Goal: Information Seeking & Learning: Learn about a topic

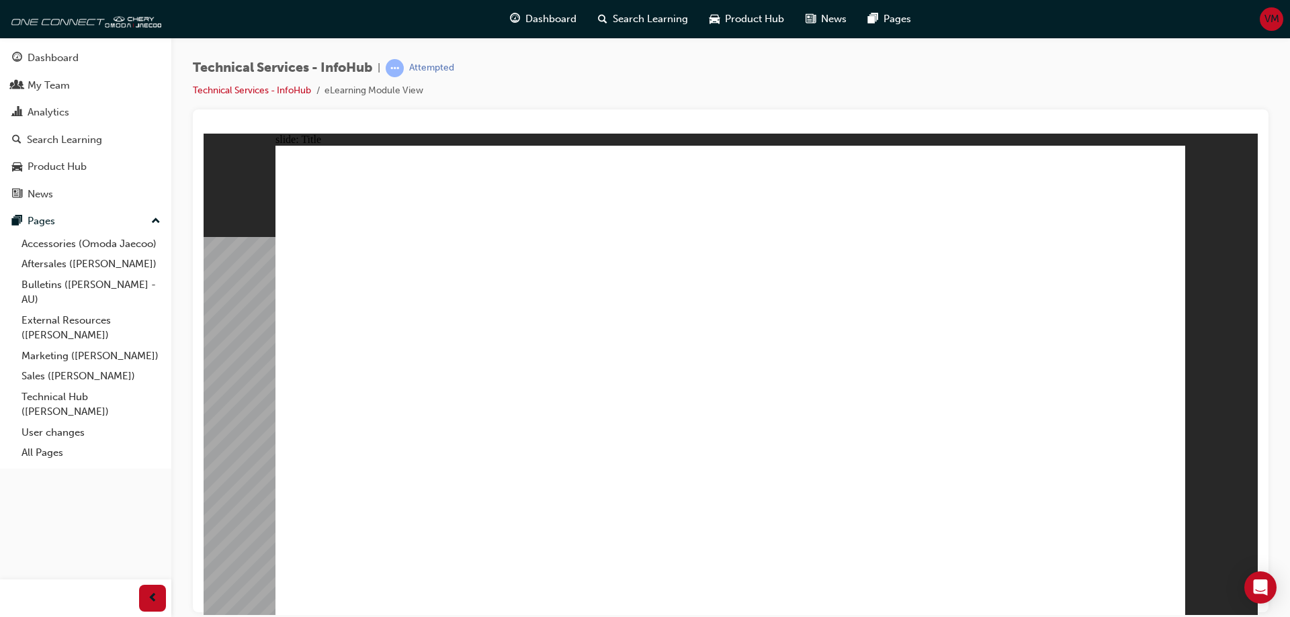
click at [45, 267] on link "Aftersales ([PERSON_NAME])" at bounding box center [91, 264] width 150 height 21
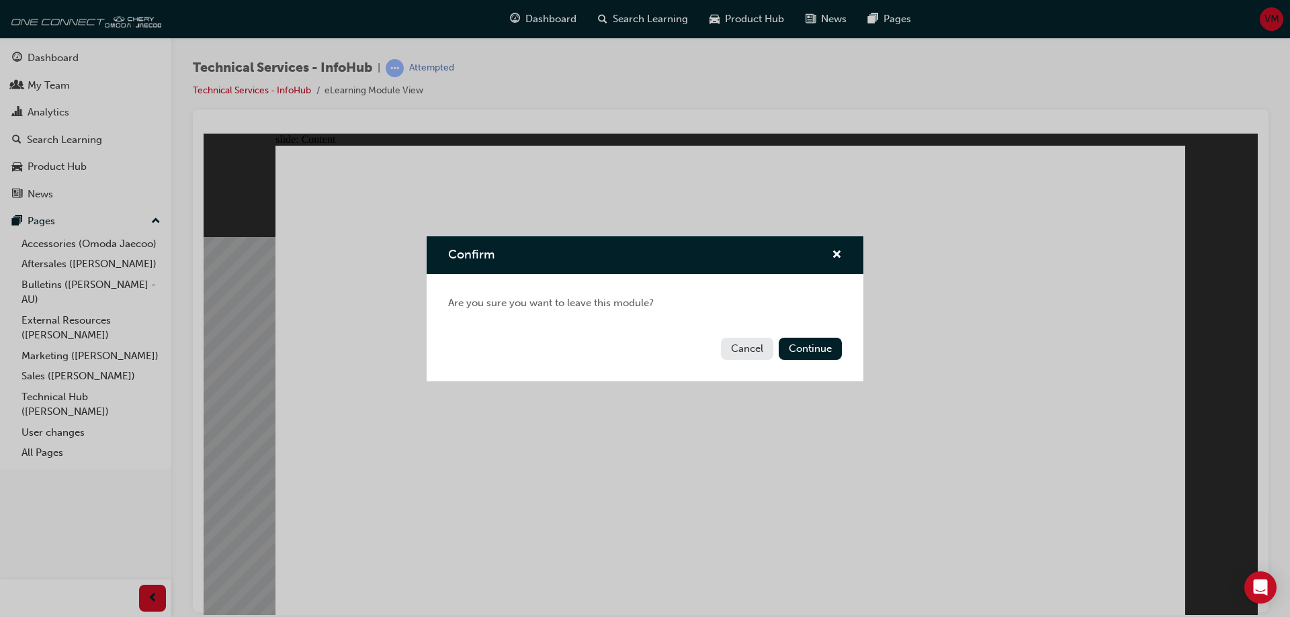
click at [801, 349] on button "Continue" at bounding box center [810, 349] width 63 height 22
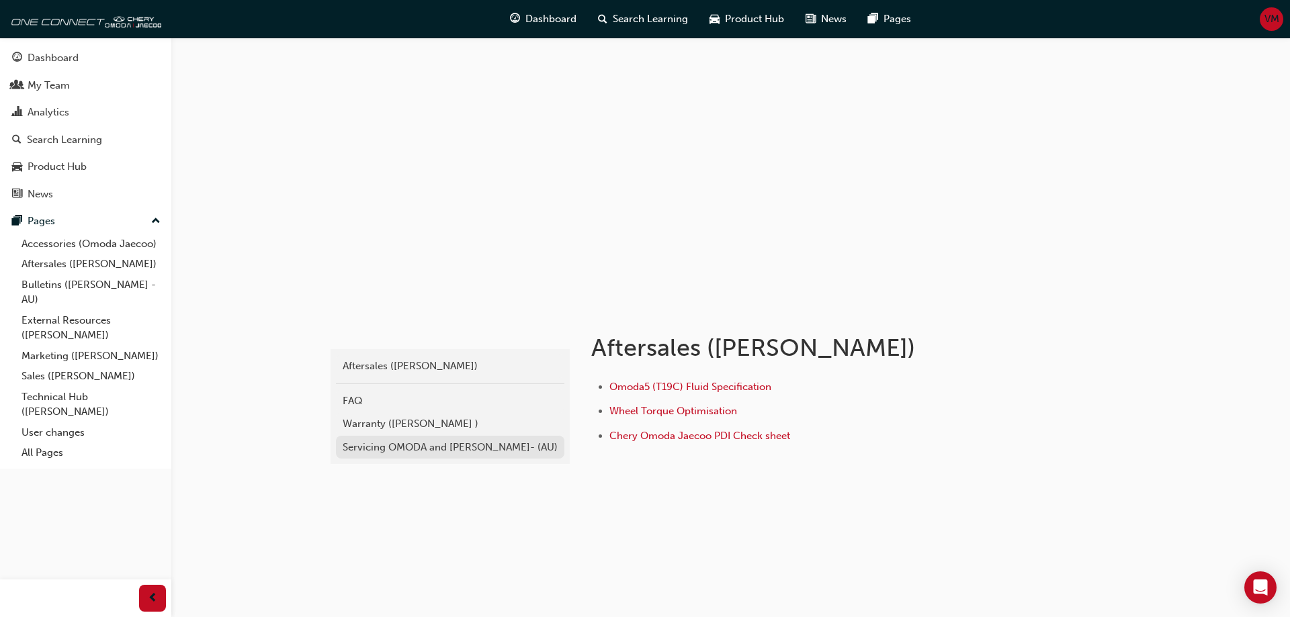
click at [353, 449] on div "Servicing OMODA and [PERSON_NAME]- (AU)" at bounding box center [450, 447] width 215 height 15
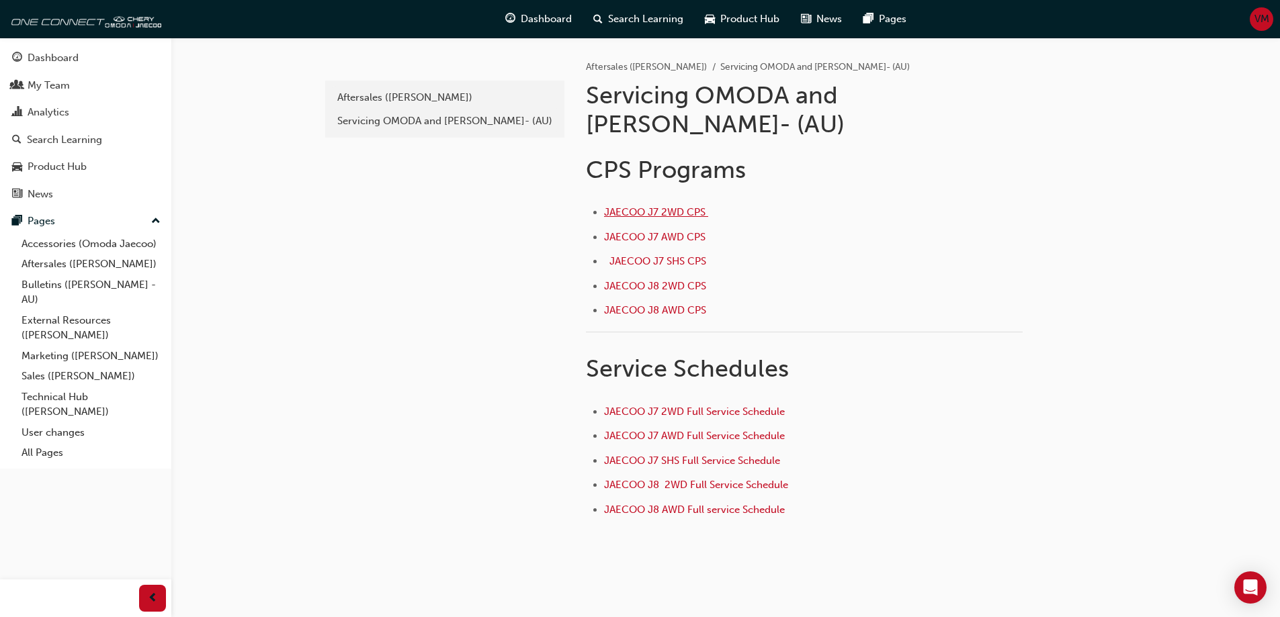
click at [637, 206] on span "JAECOO J7 2WD CPS ﻿" at bounding box center [656, 212] width 104 height 12
click at [753, 406] on span "JAECOO J7 2WD Full Service Schedule" at bounding box center [694, 412] width 181 height 12
click at [629, 231] on span "JAECOO J7 AWD CPS ﻿" at bounding box center [656, 237] width 104 height 12
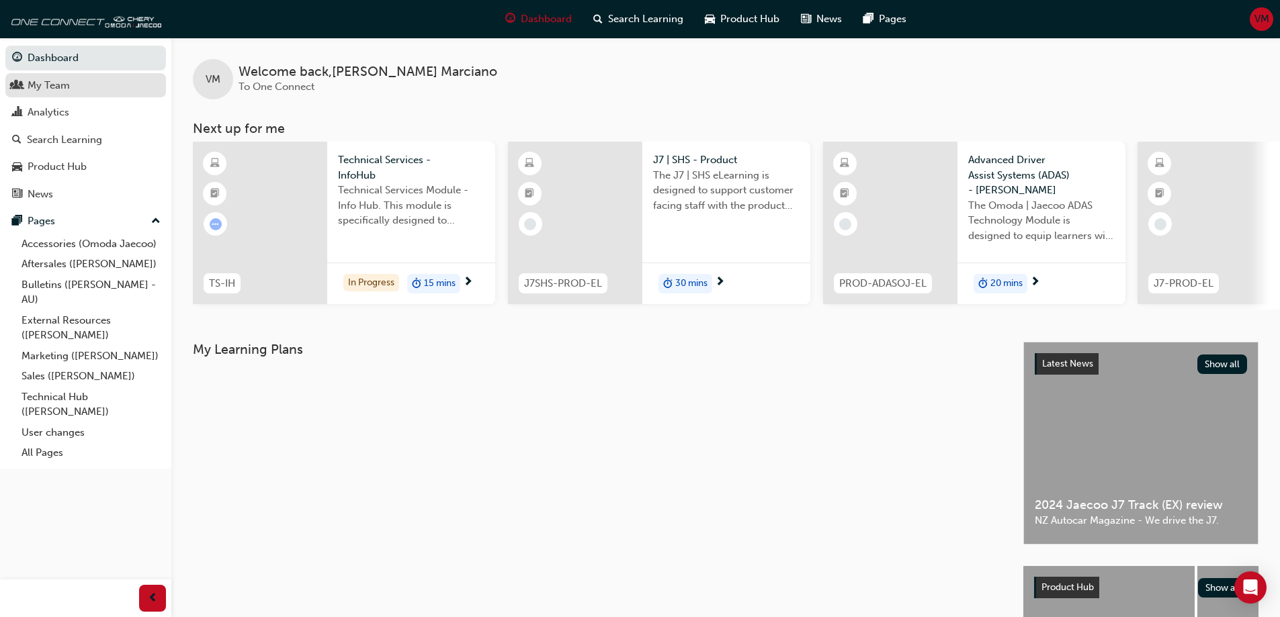
click at [44, 86] on div "My Team" at bounding box center [49, 85] width 42 height 15
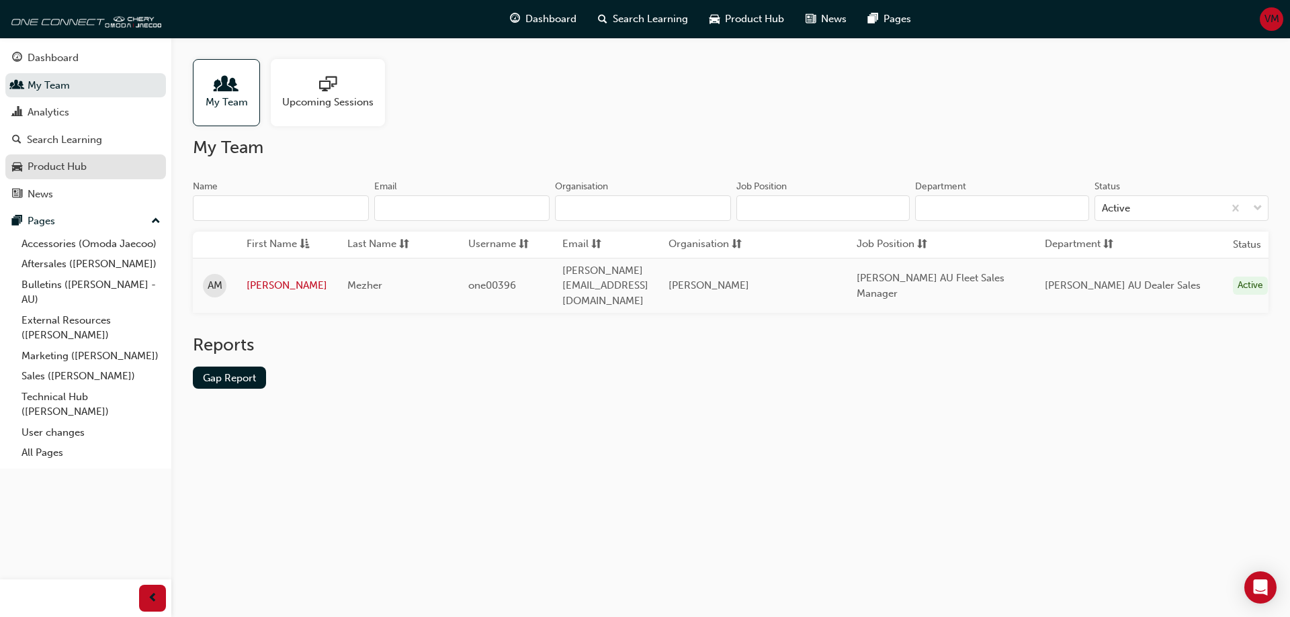
click at [55, 169] on div "Product Hub" at bounding box center [57, 166] width 59 height 15
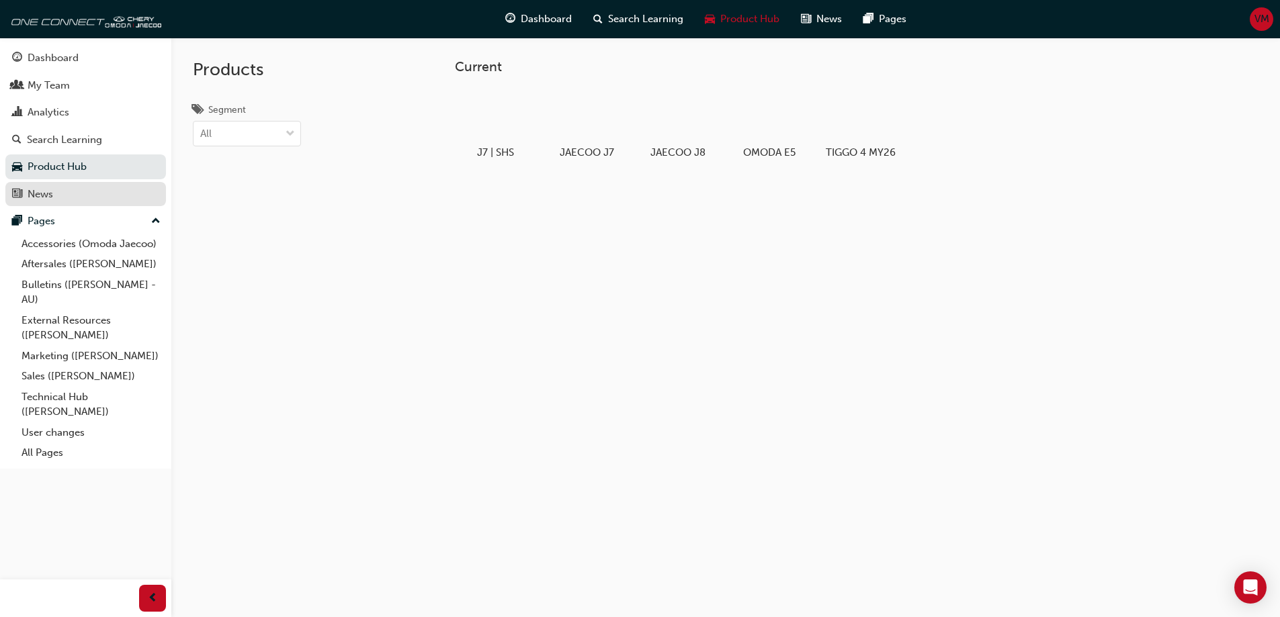
click at [39, 201] on div "News" at bounding box center [41, 194] width 26 height 15
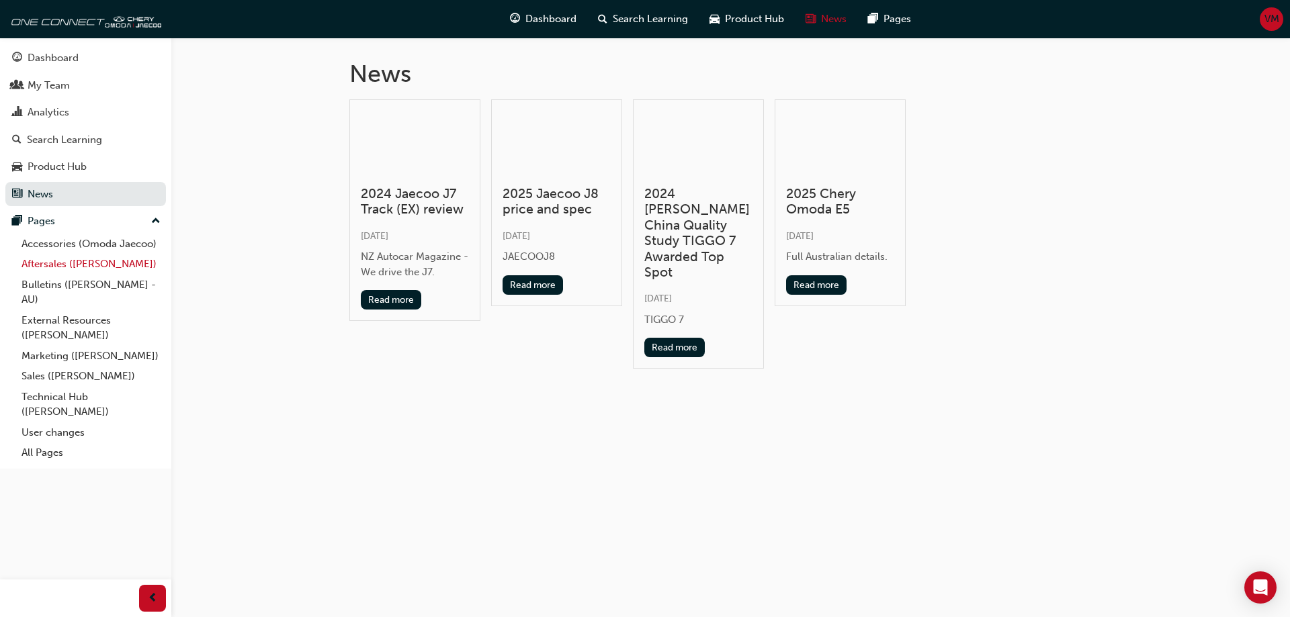
click at [50, 264] on link "Aftersales ([PERSON_NAME])" at bounding box center [91, 264] width 150 height 21
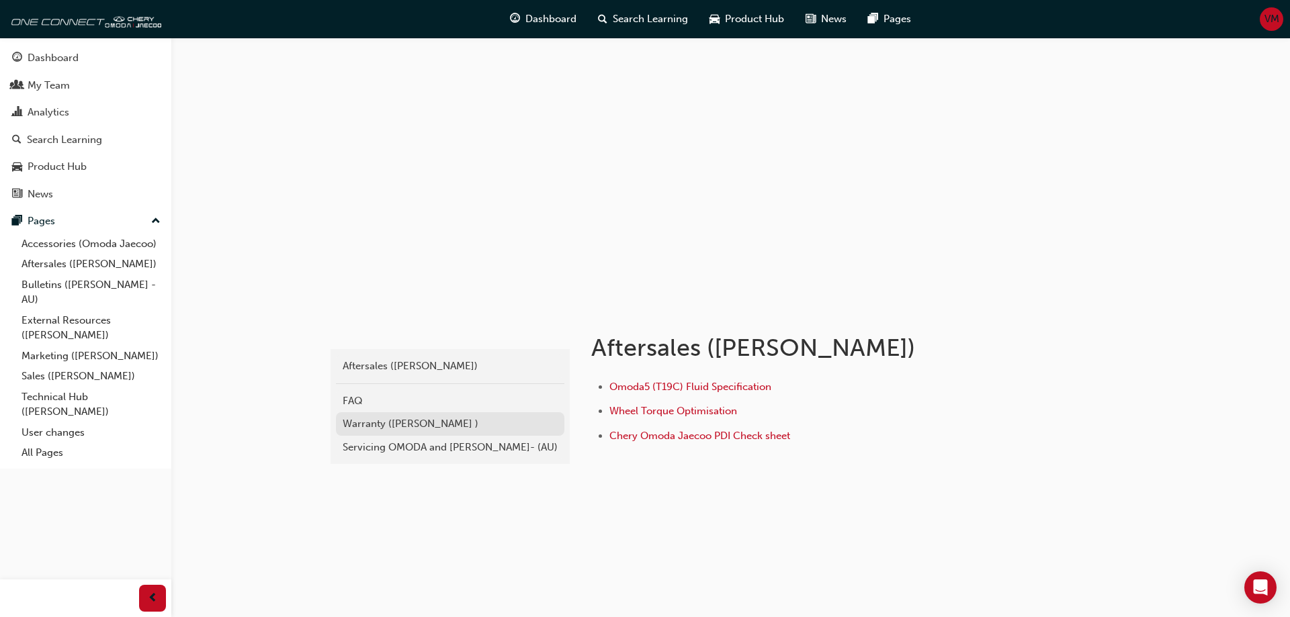
click at [359, 425] on div "Warranty ([PERSON_NAME] )" at bounding box center [450, 423] width 215 height 15
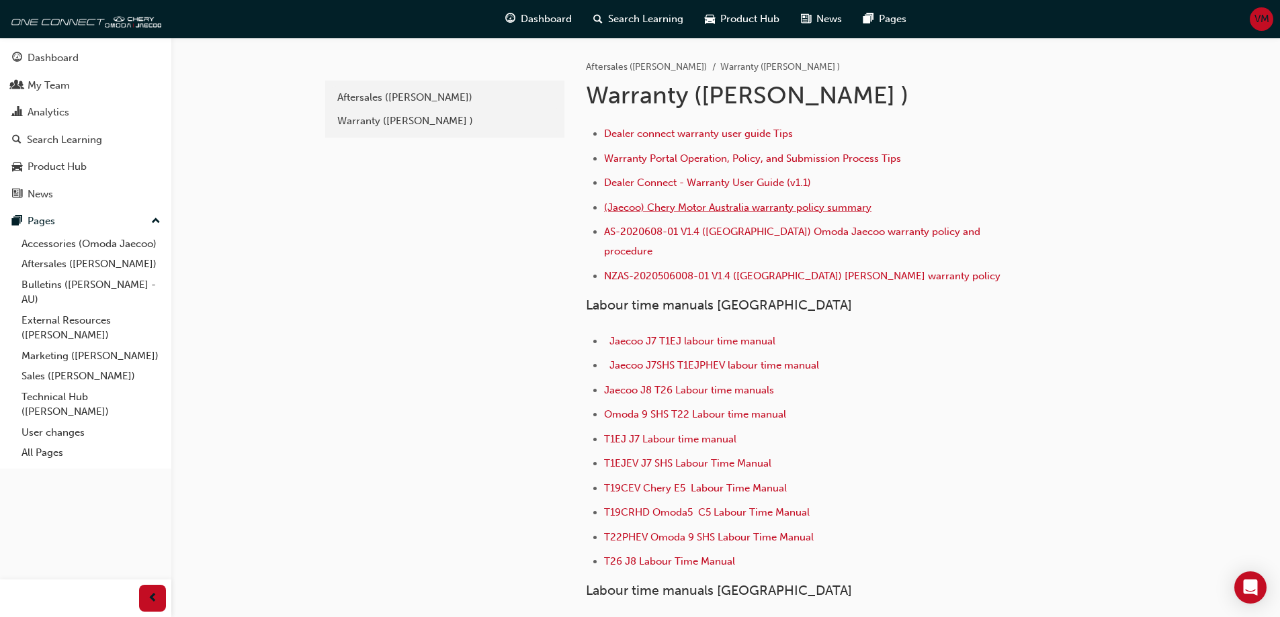
click at [825, 209] on span "(Jaecoo) Chery Motor Australia warranty policy summary" at bounding box center [737, 208] width 267 height 12
click at [748, 183] on span "Dealer Connect - Warranty User Guide (v1.1)" at bounding box center [707, 183] width 207 height 12
click at [716, 182] on span "Dealer Connect - Warranty User Guide (v1.1)" at bounding box center [707, 183] width 207 height 12
click at [696, 154] on span "Warranty Portal Operation, Policy, and Submission Process Tips" at bounding box center [752, 158] width 297 height 12
click at [680, 135] on span "Dealer connect warranty user guide Tips" at bounding box center [698, 134] width 189 height 12
